Goal: Transaction & Acquisition: Book appointment/travel/reservation

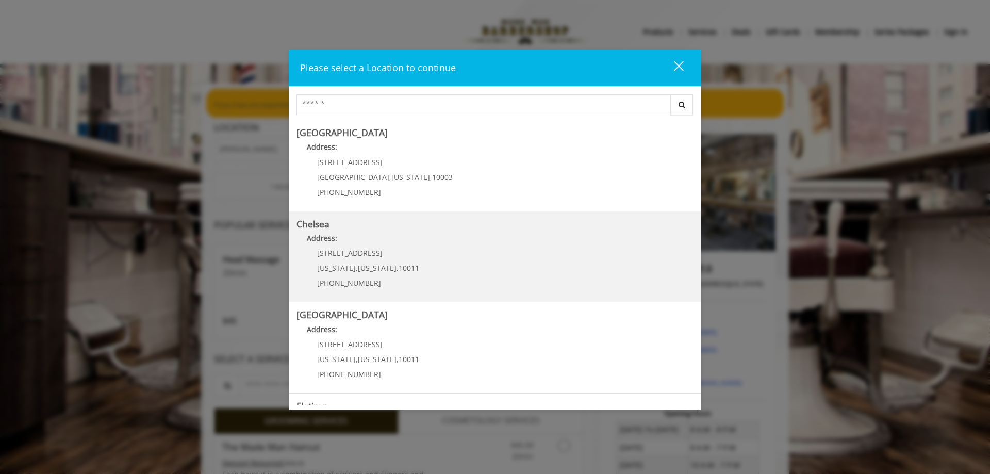
click at [403, 268] on span "10011" at bounding box center [408, 268] width 21 height 10
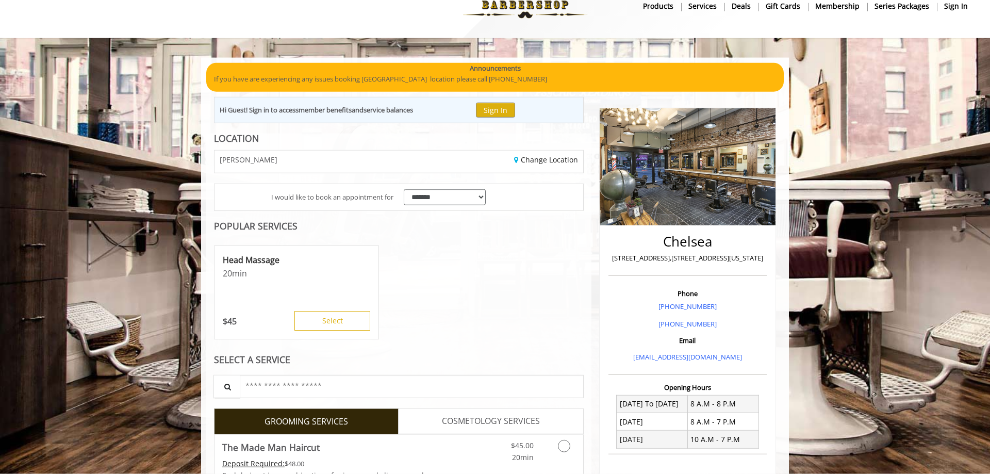
scroll to position [77, 0]
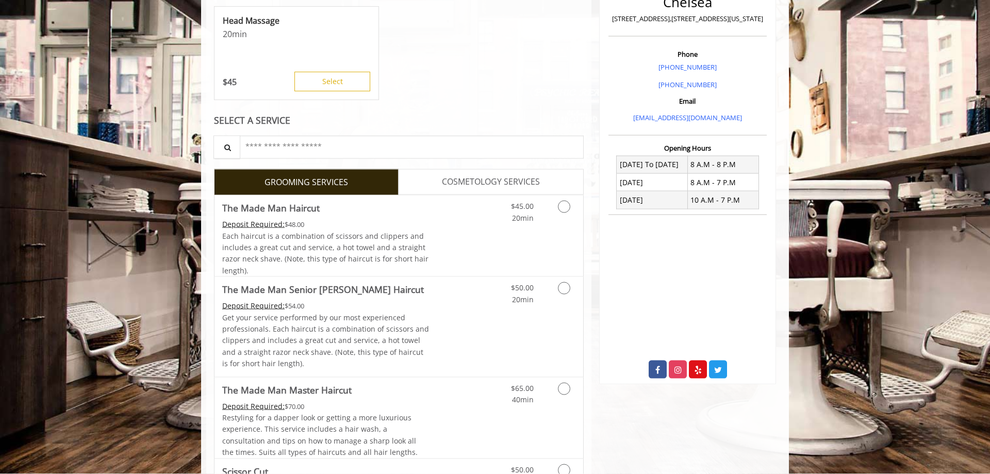
scroll to position [315, 0]
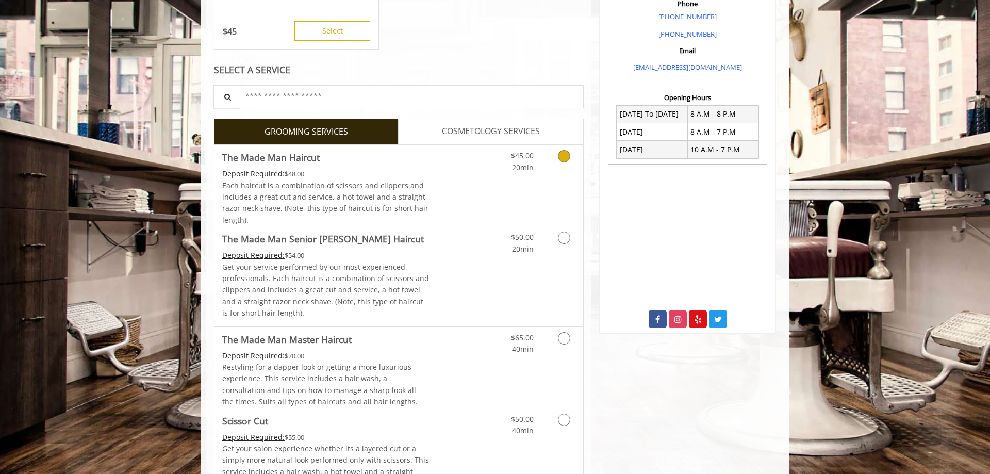
click at [557, 159] on link "Grooming services" at bounding box center [562, 159] width 26 height 28
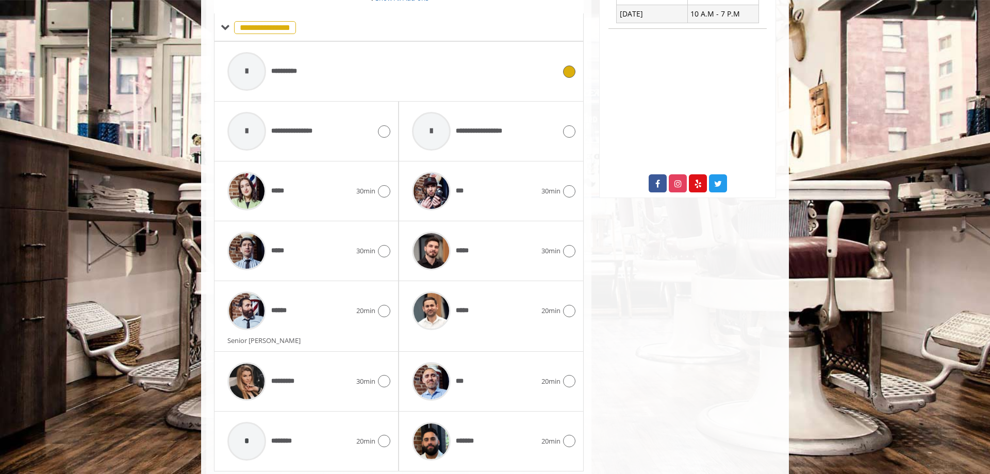
scroll to position [485, 0]
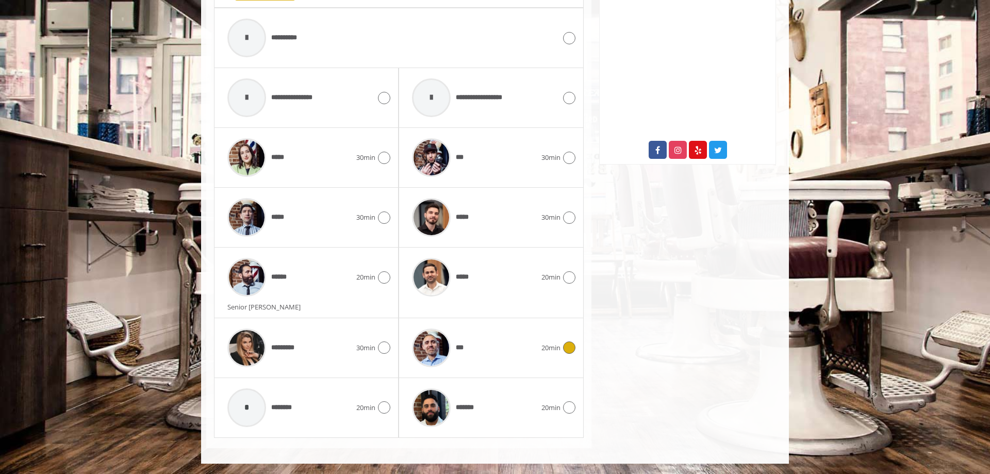
click at [566, 345] on icon at bounding box center [569, 347] width 12 height 12
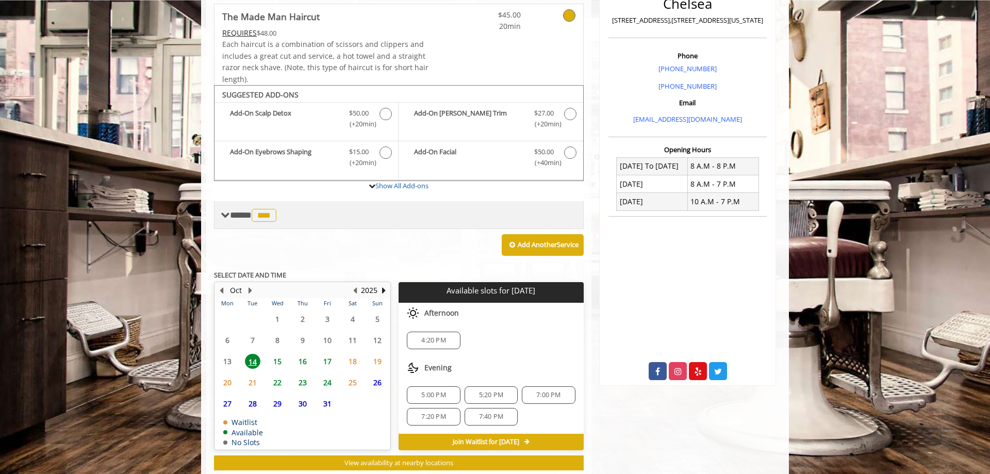
scroll to position [291, 0]
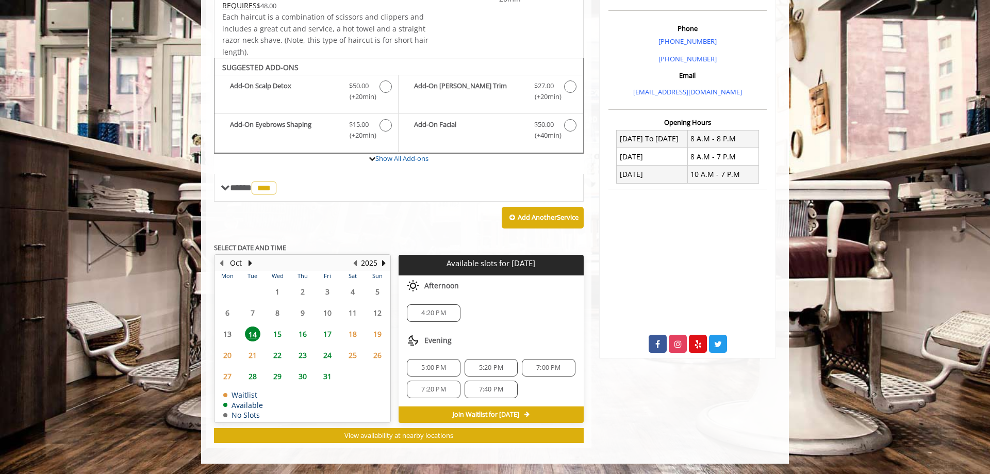
click at [276, 332] on span "15" at bounding box center [277, 333] width 15 height 15
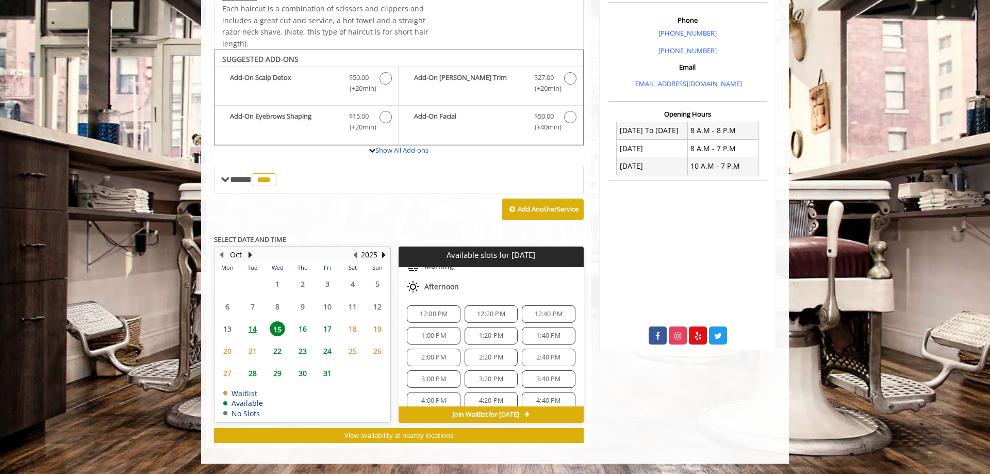
scroll to position [111, 0]
click at [491, 375] on span "4:20 PM" at bounding box center [491, 378] width 24 height 8
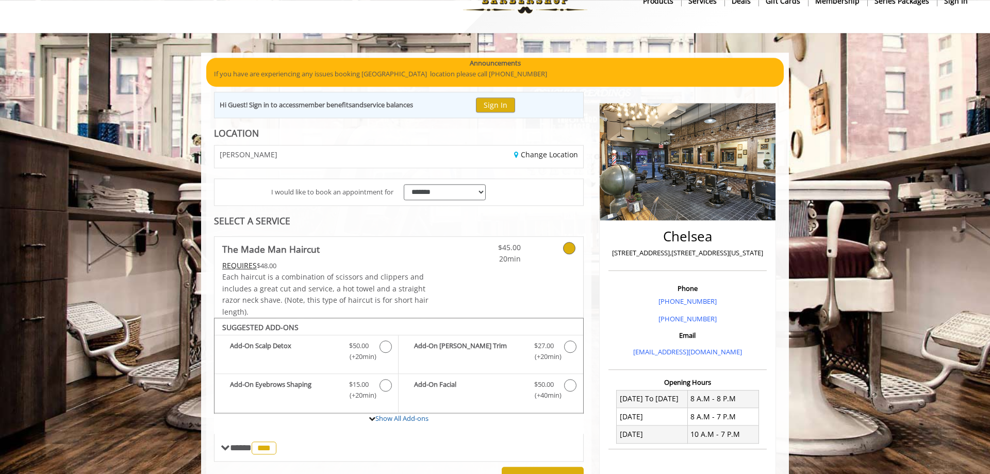
scroll to position [12, 0]
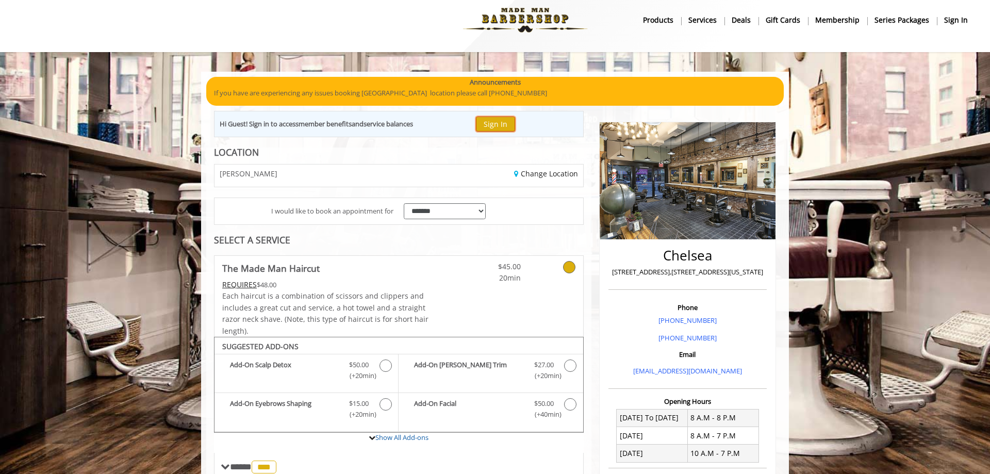
click at [503, 125] on button "Sign In" at bounding box center [495, 123] width 39 height 15
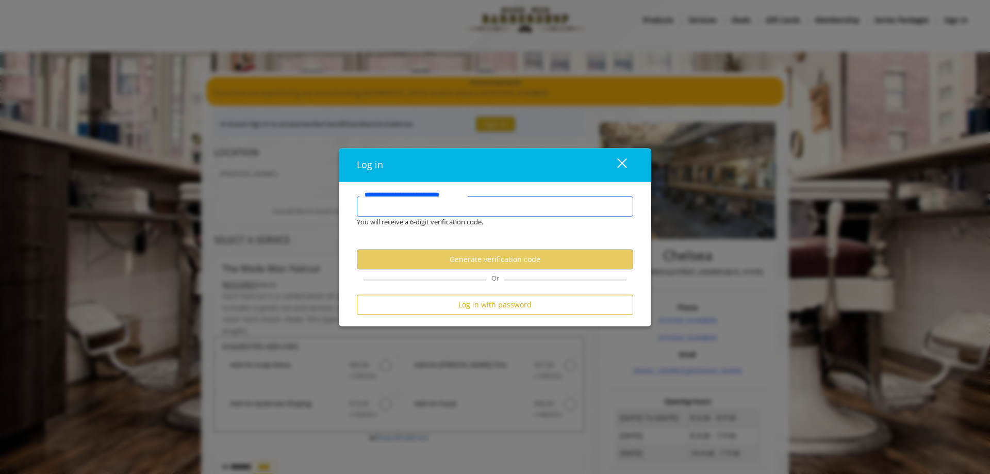
click at [441, 208] on input "**********" at bounding box center [495, 206] width 276 height 21
click at [413, 209] on input "**********" at bounding box center [495, 206] width 276 height 21
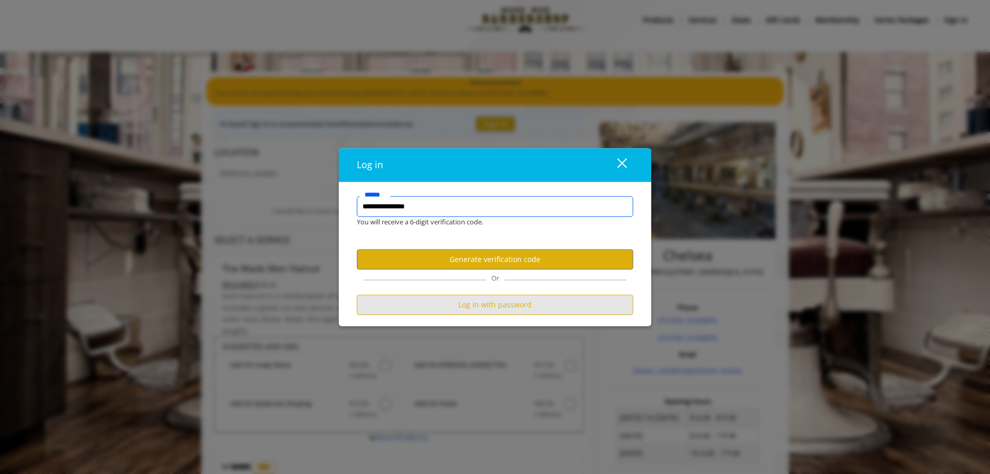
type input "**********"
click at [445, 299] on button "Log in with password" at bounding box center [495, 305] width 276 height 20
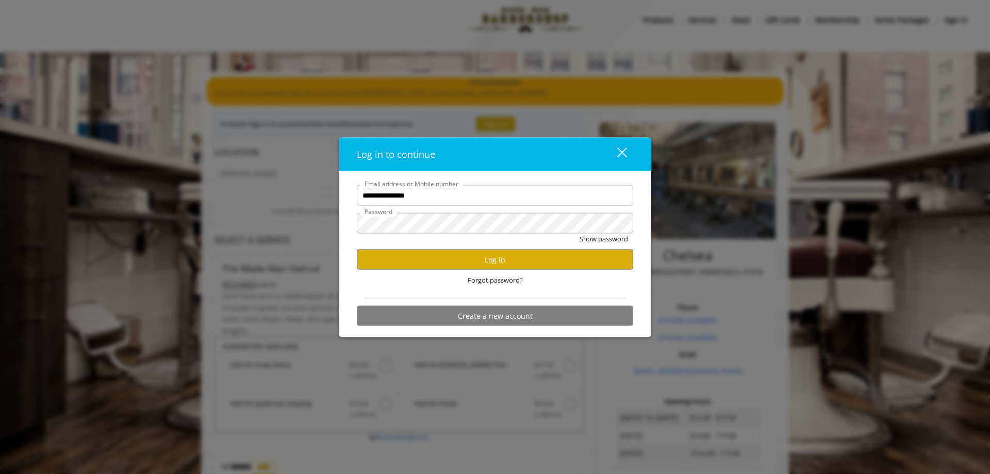
type input "**********"
click at [426, 253] on button "Log in" at bounding box center [495, 259] width 276 height 20
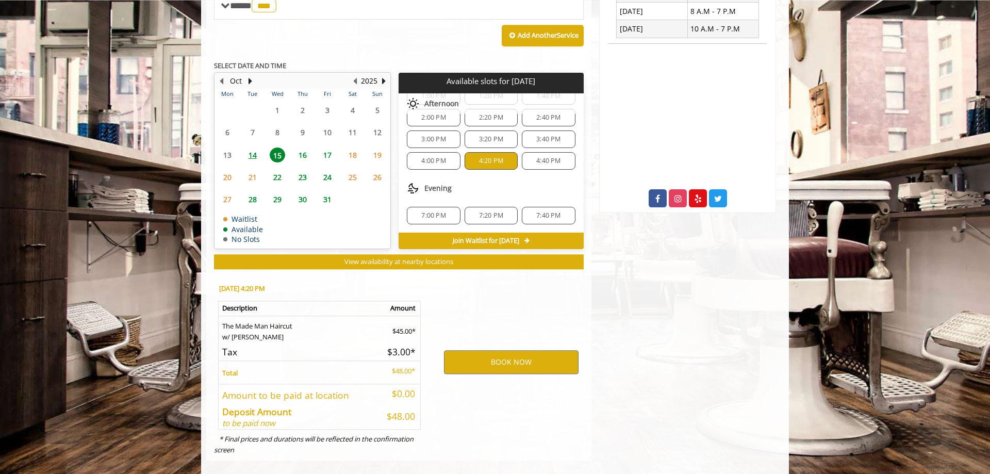
scroll to position [448, 0]
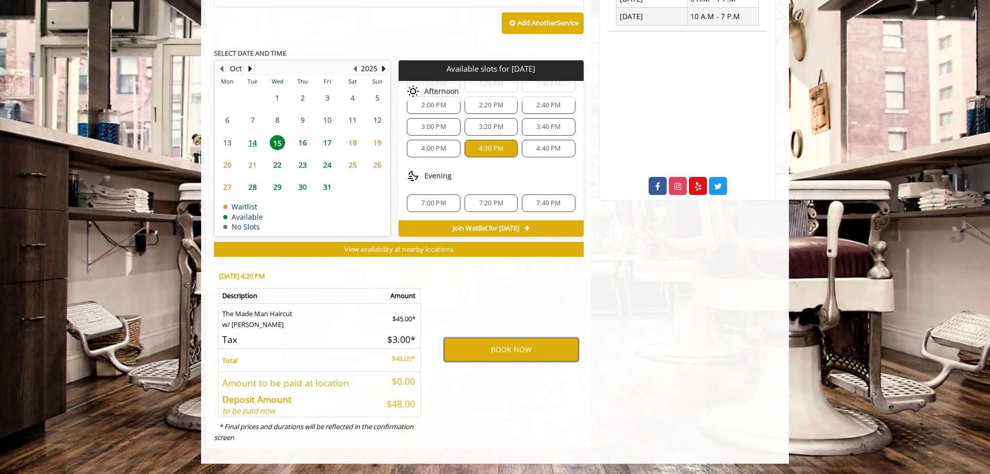
click at [496, 346] on button "BOOK NOW" at bounding box center [511, 350] width 135 height 24
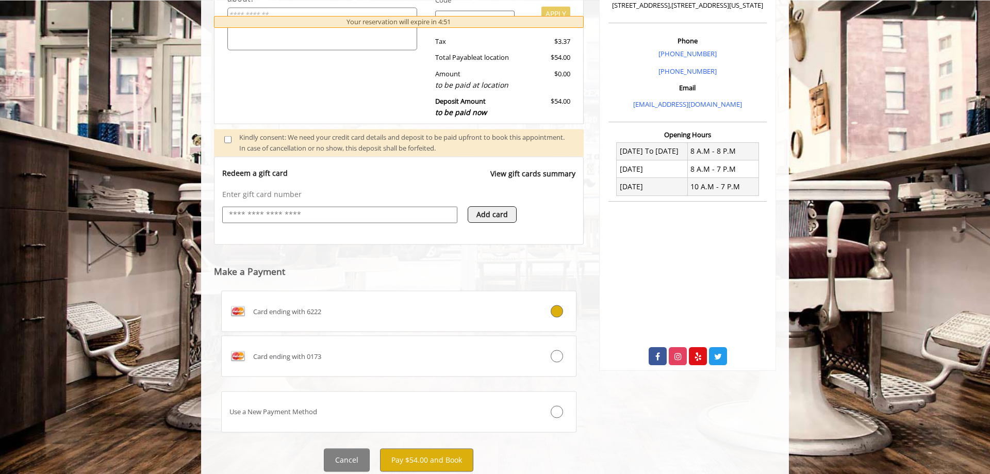
scroll to position [302, 0]
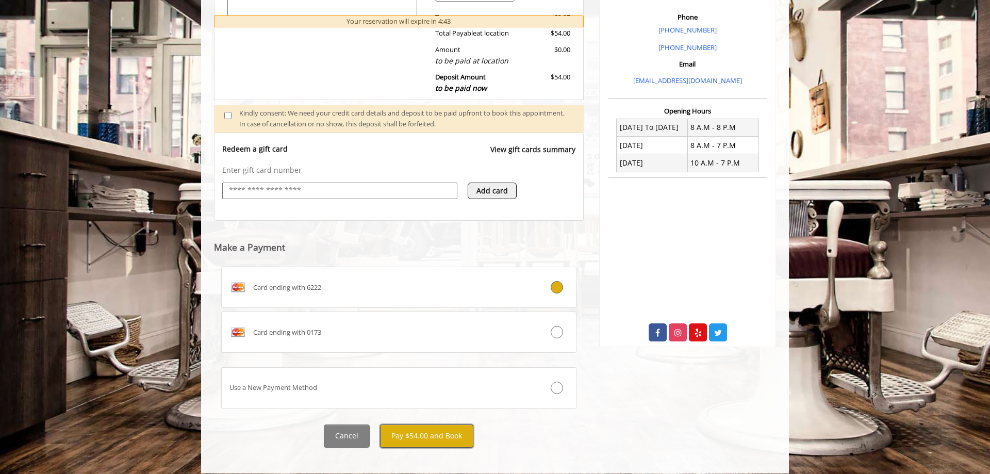
click at [440, 427] on button "Pay $54.00 and Book" at bounding box center [426, 435] width 93 height 23
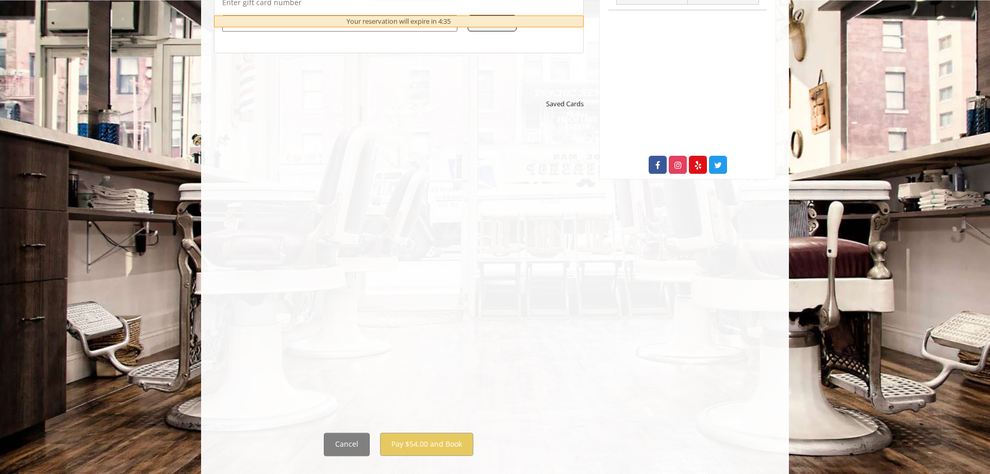
scroll to position [489, 0]
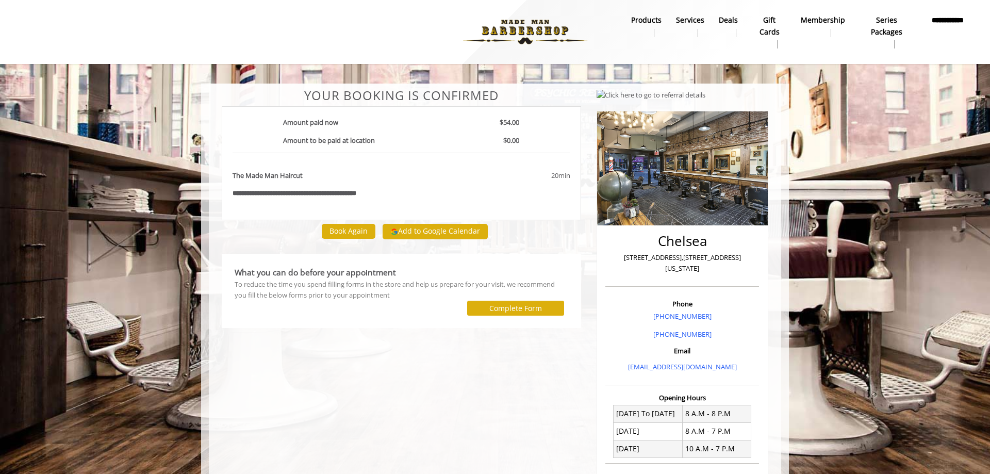
click at [300, 34] on div at bounding box center [305, 32] width 581 height 57
